Goal: Find specific page/section: Find specific page/section

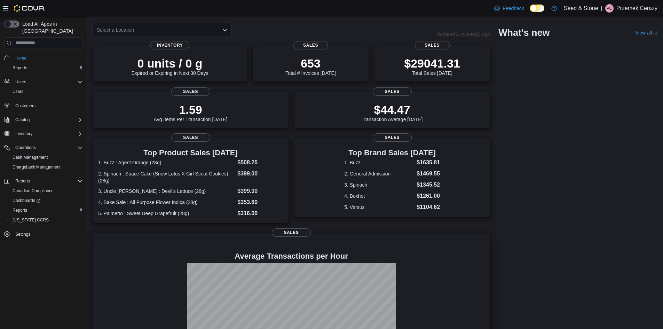
scroll to position [73, 0]
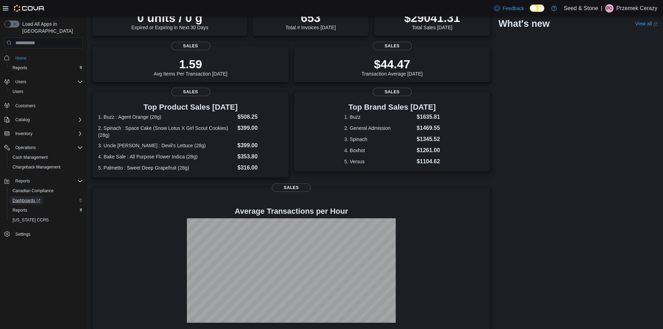
click at [23, 196] on span "Dashboards" at bounding box center [27, 200] width 28 height 8
